Goal: Browse casually

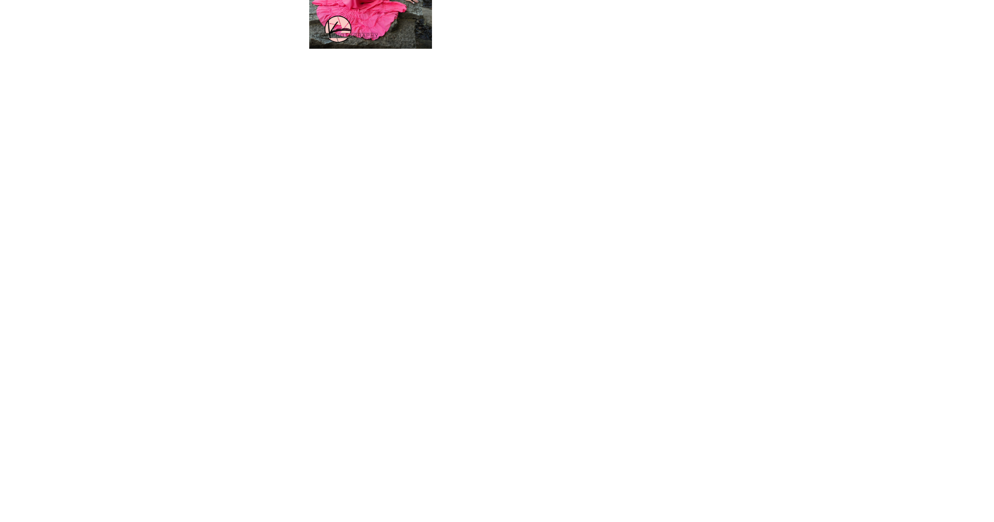
scroll to position [1612, 0]
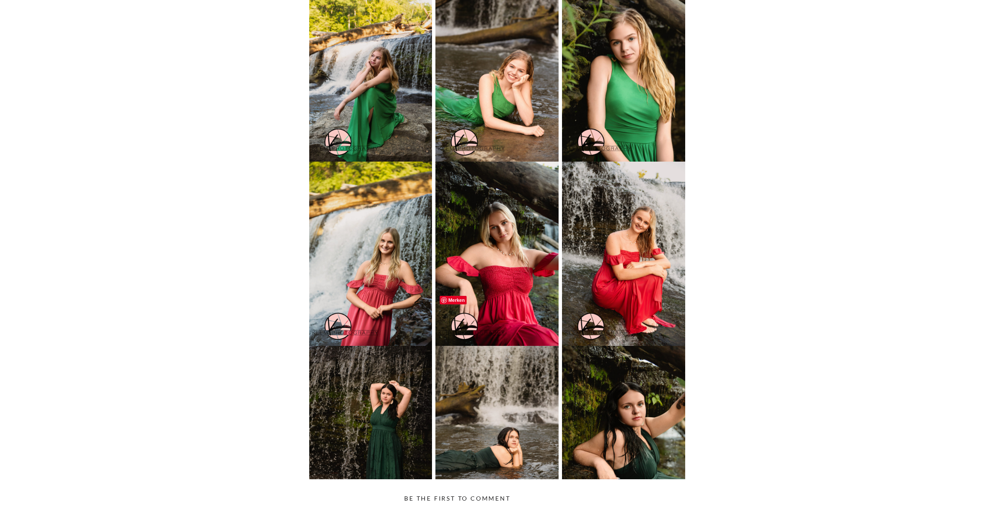
click at [502, 408] on img at bounding box center [496, 438] width 123 height 184
click at [499, 394] on img at bounding box center [496, 438] width 123 height 184
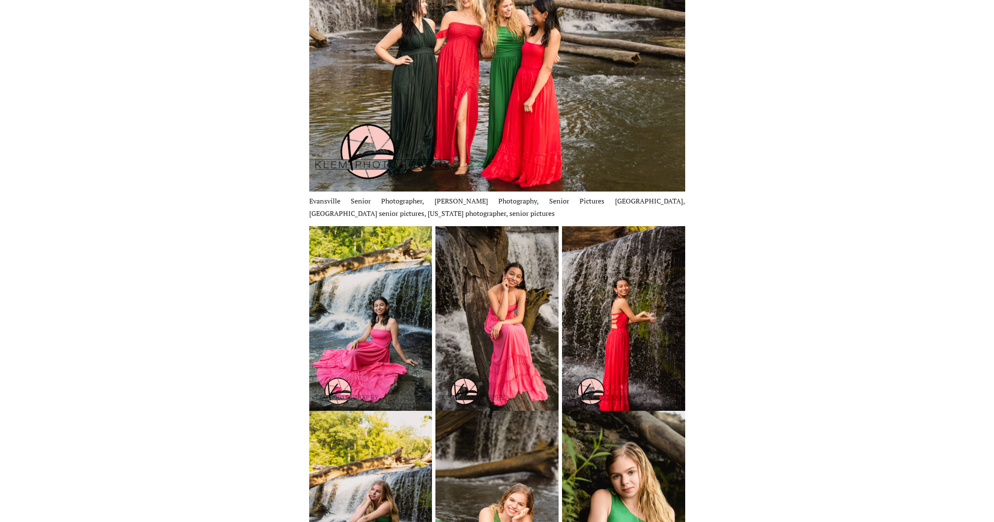
scroll to position [1177, 0]
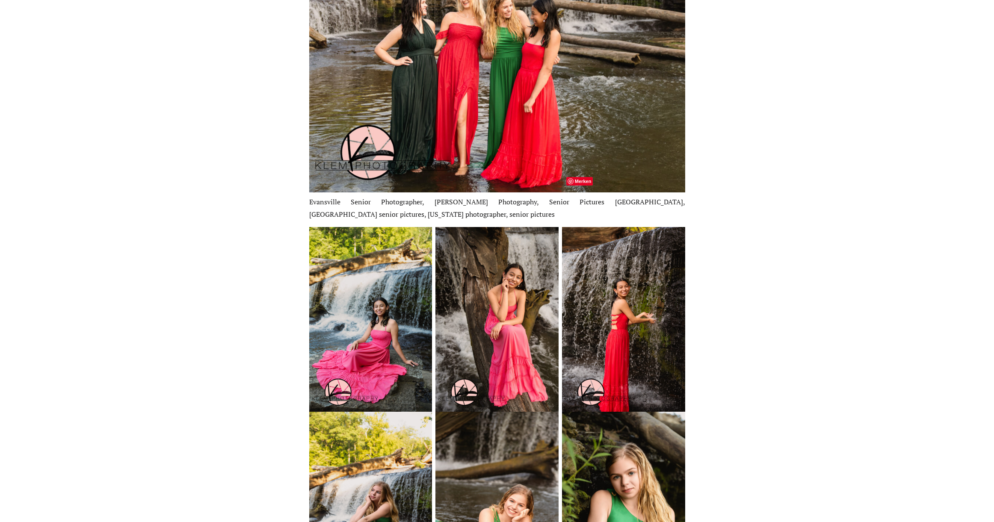
click at [630, 295] on img at bounding box center [623, 319] width 123 height 184
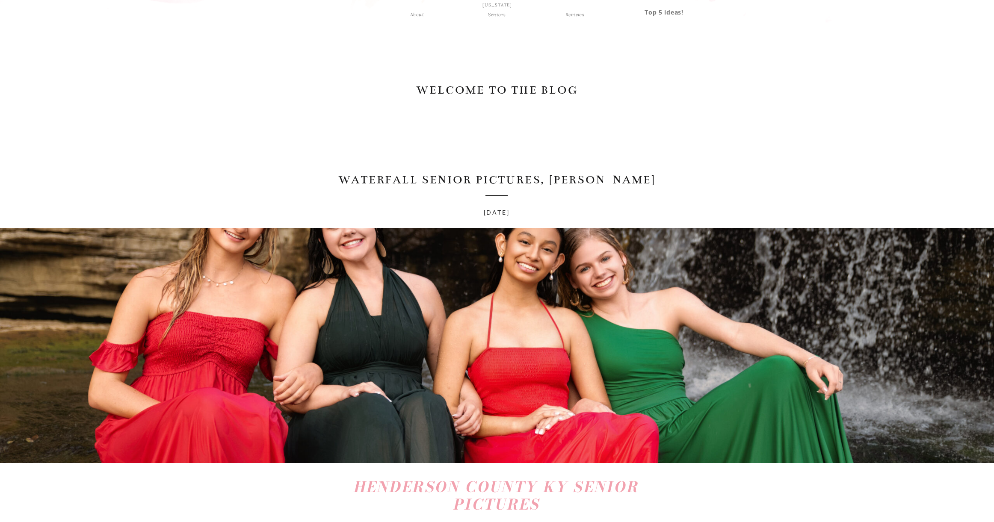
scroll to position [0, 0]
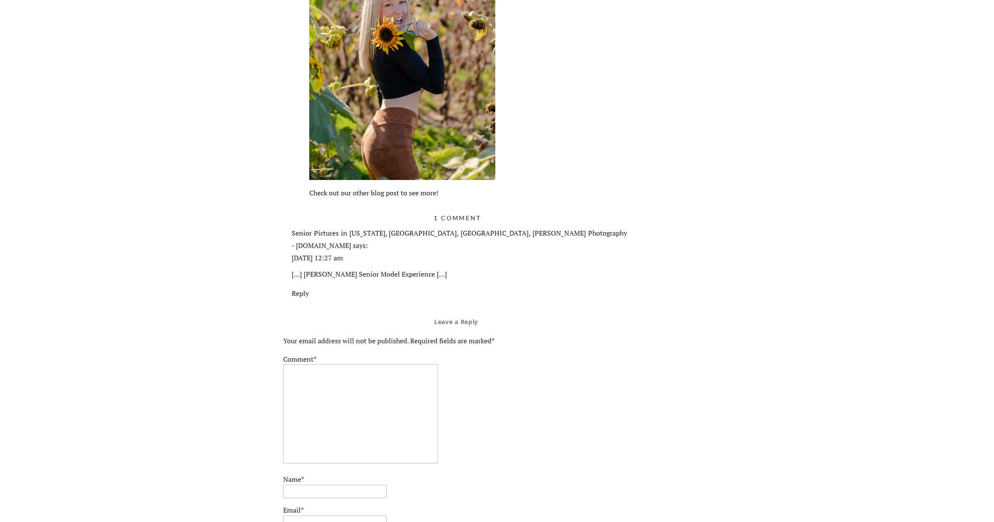
scroll to position [4514, 0]
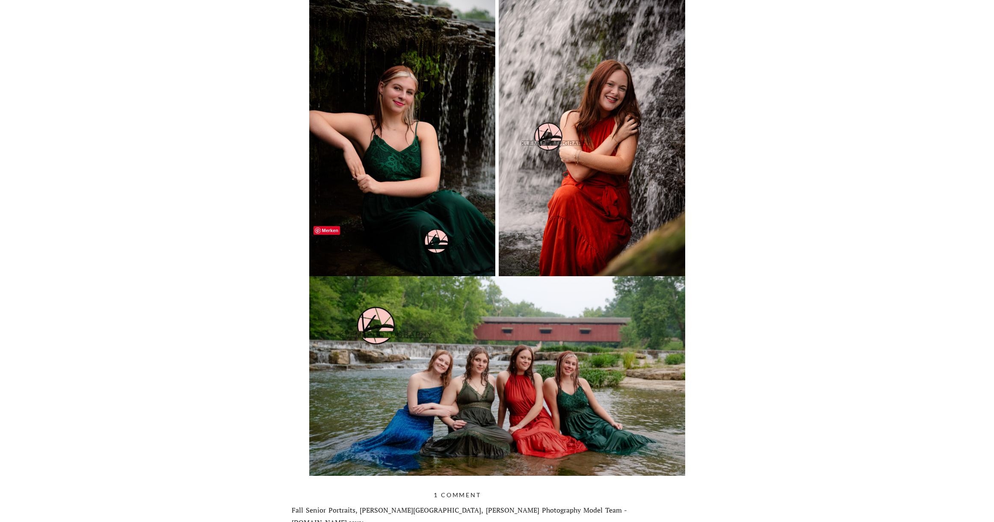
scroll to position [1889, 0]
